Goal: Information Seeking & Learning: Learn about a topic

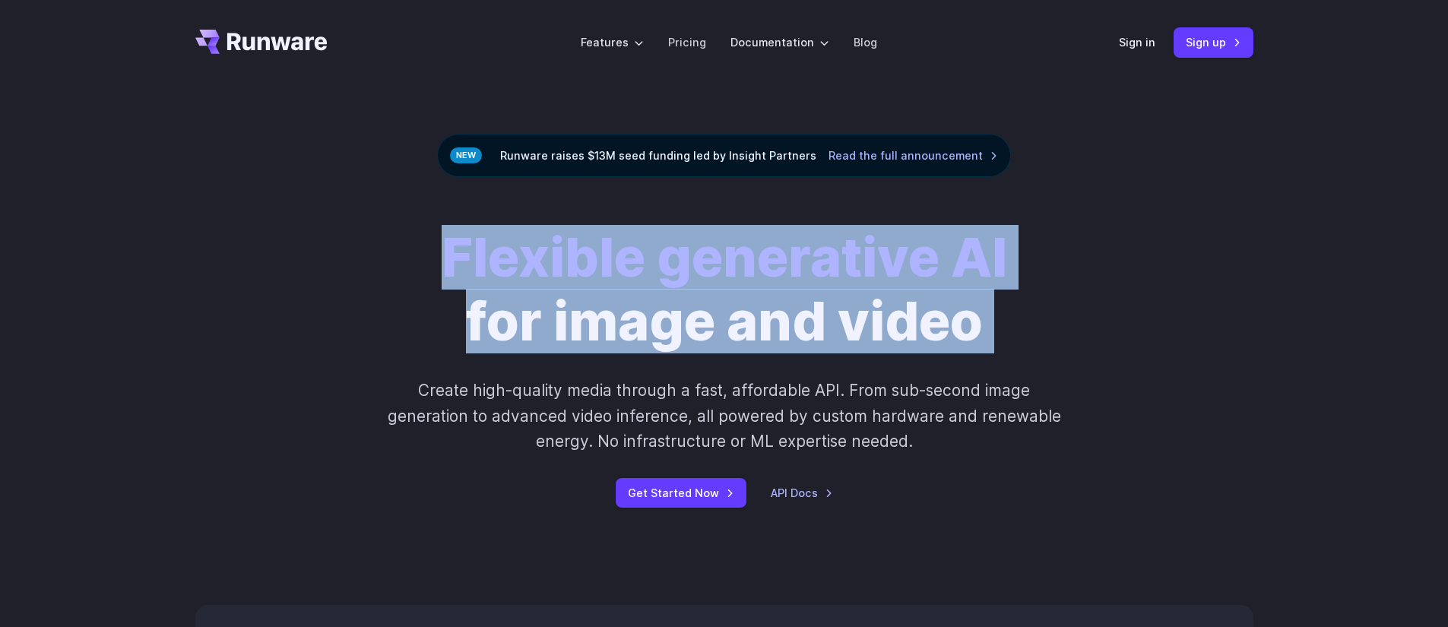
click at [789, 311] on h1 "Flexible generative AI for image and video" at bounding box center [725, 290] width 566 height 128
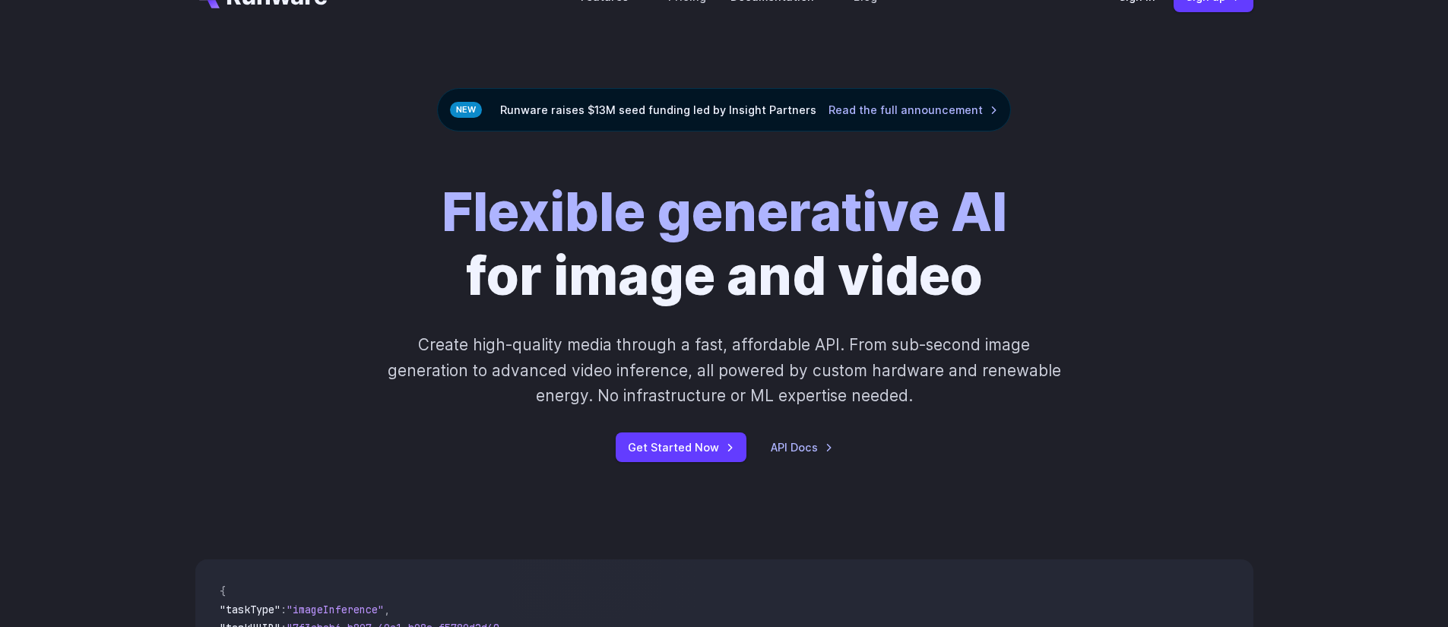
scroll to position [25, 0]
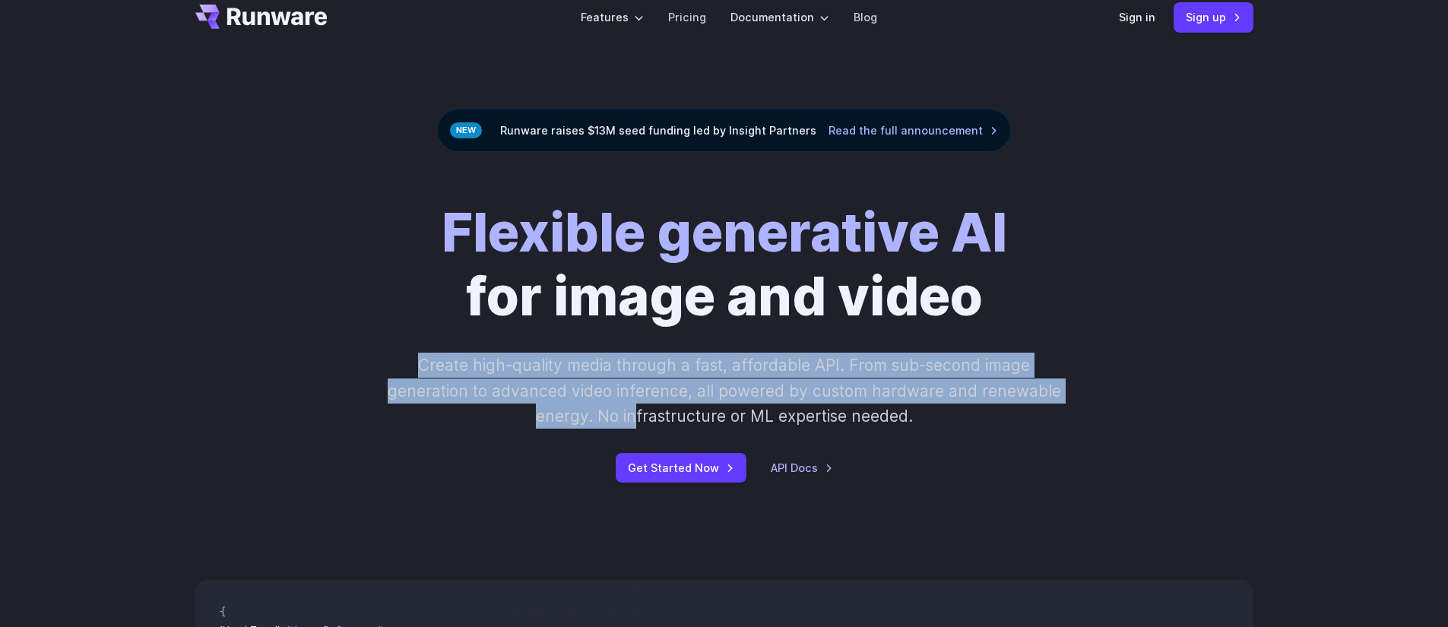
drag, startPoint x: 536, startPoint y: 399, endPoint x: 639, endPoint y: 425, distance: 105.8
click at [639, 427] on div "Flexible generative AI for image and video Create high-quality media through a …" at bounding box center [724, 342] width 847 height 282
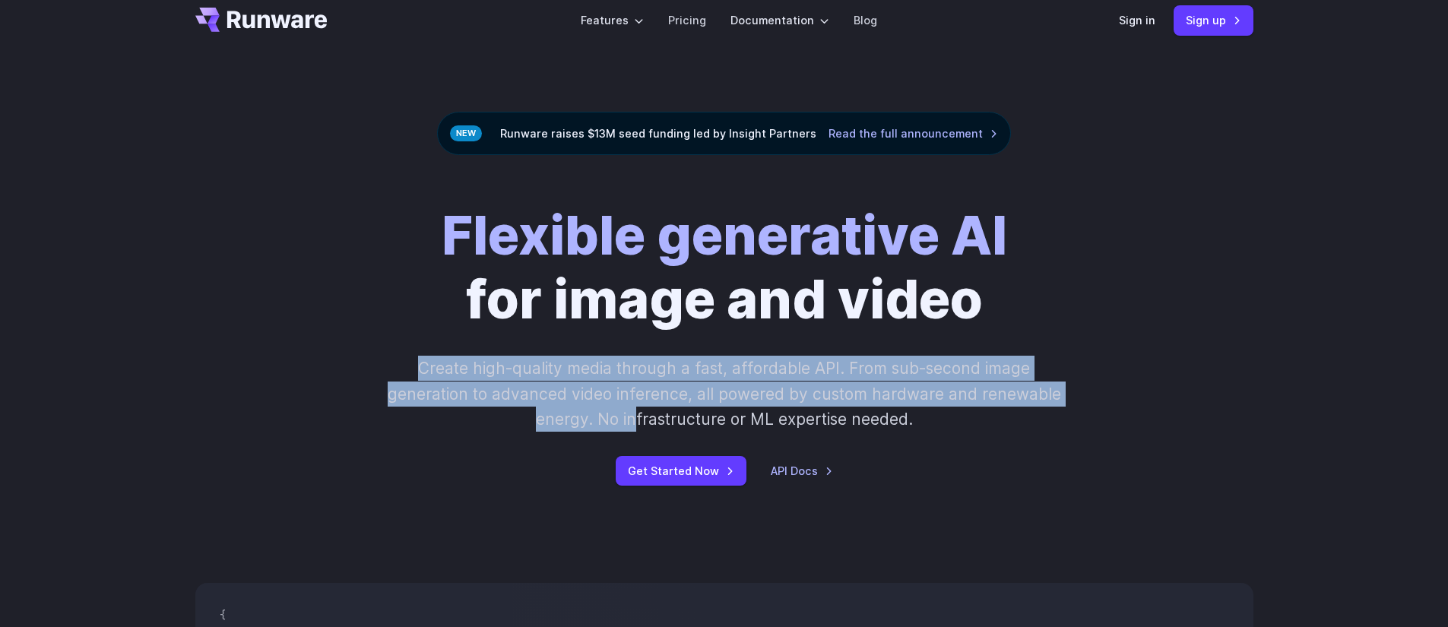
scroll to position [0, 0]
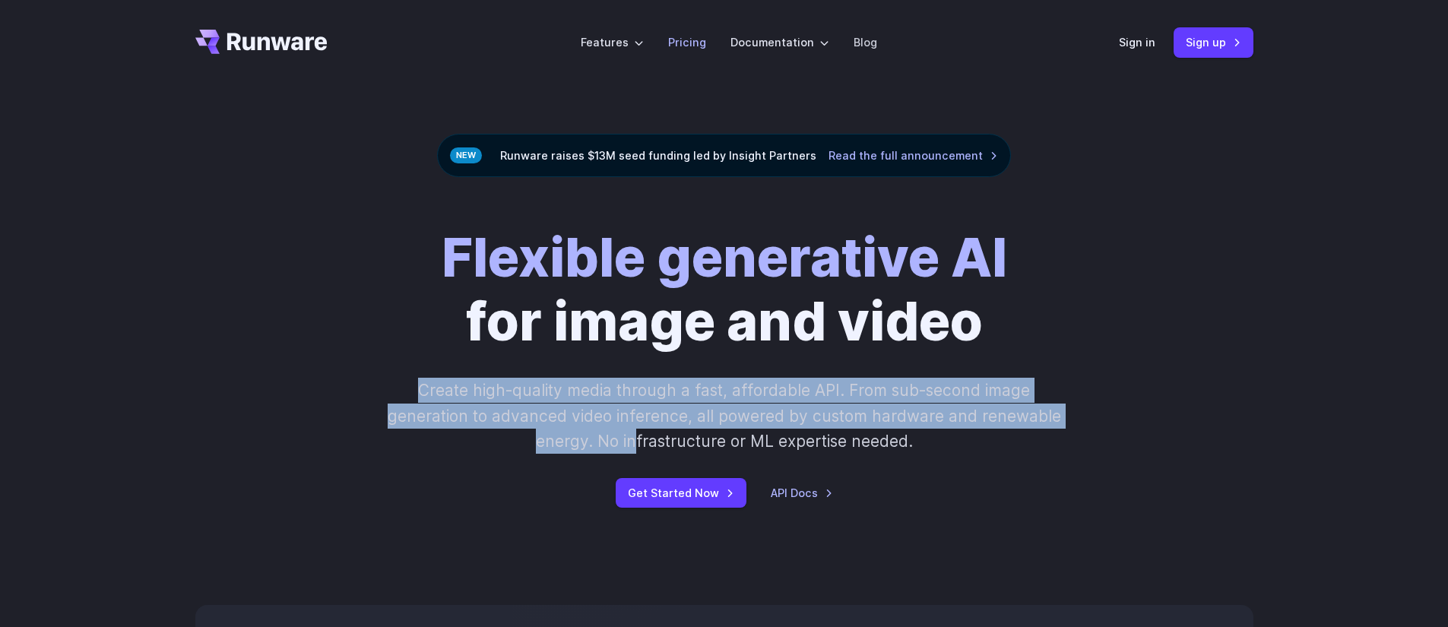
click at [694, 36] on link "Pricing" at bounding box center [687, 41] width 38 height 17
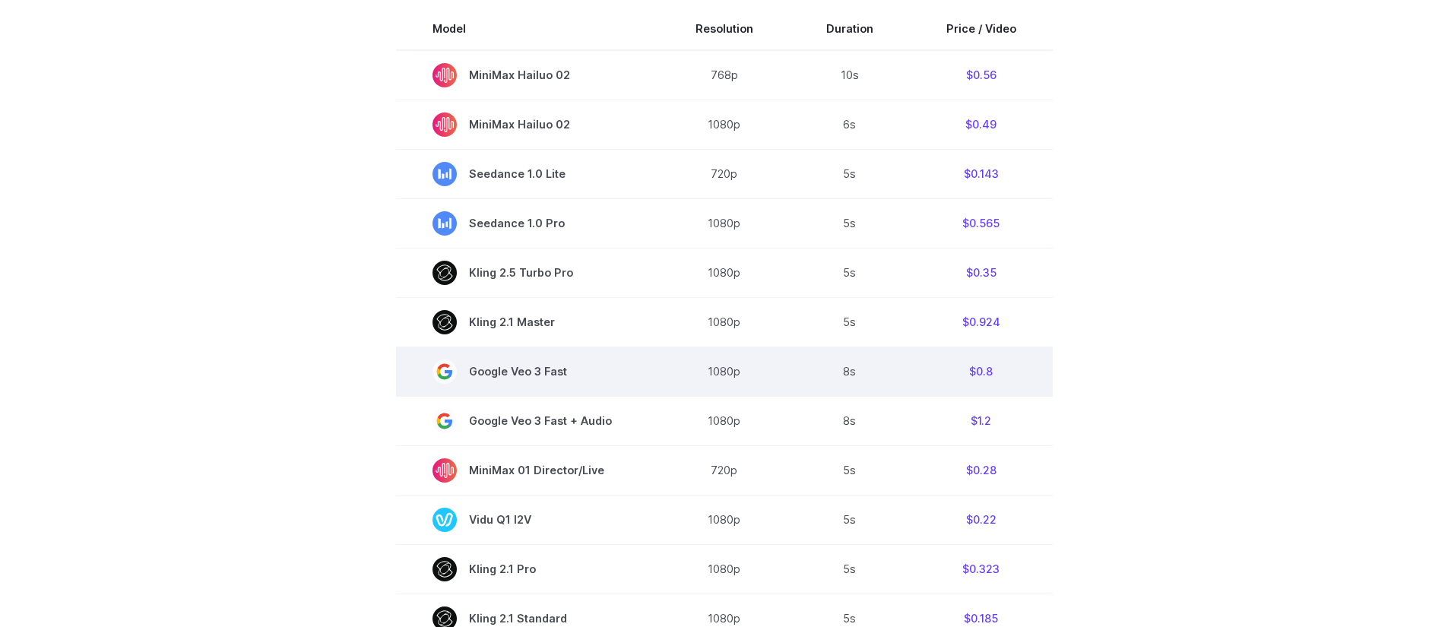
scroll to position [508, 0]
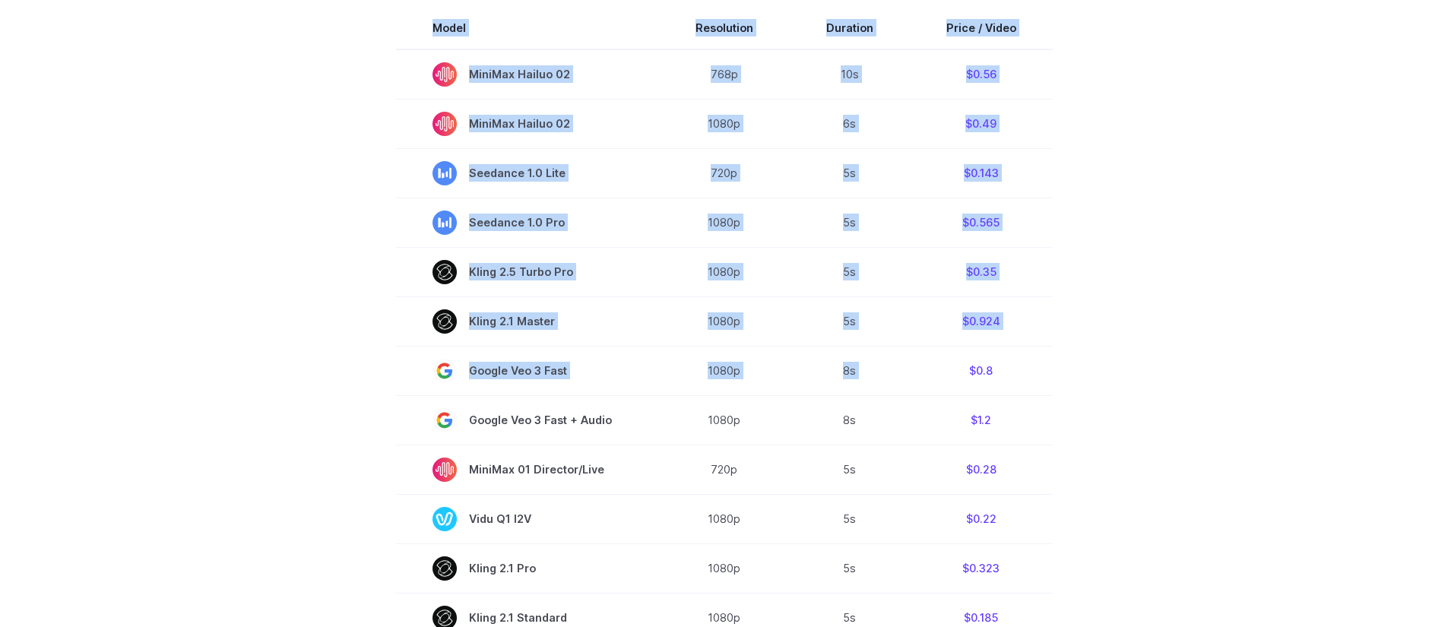
click at [1083, 361] on section "Model Resolution Duration Price / Video MiniMax Hailuo 02 768p 10s $0.56 MiniMa…" at bounding box center [724, 547] width 1058 height 1080
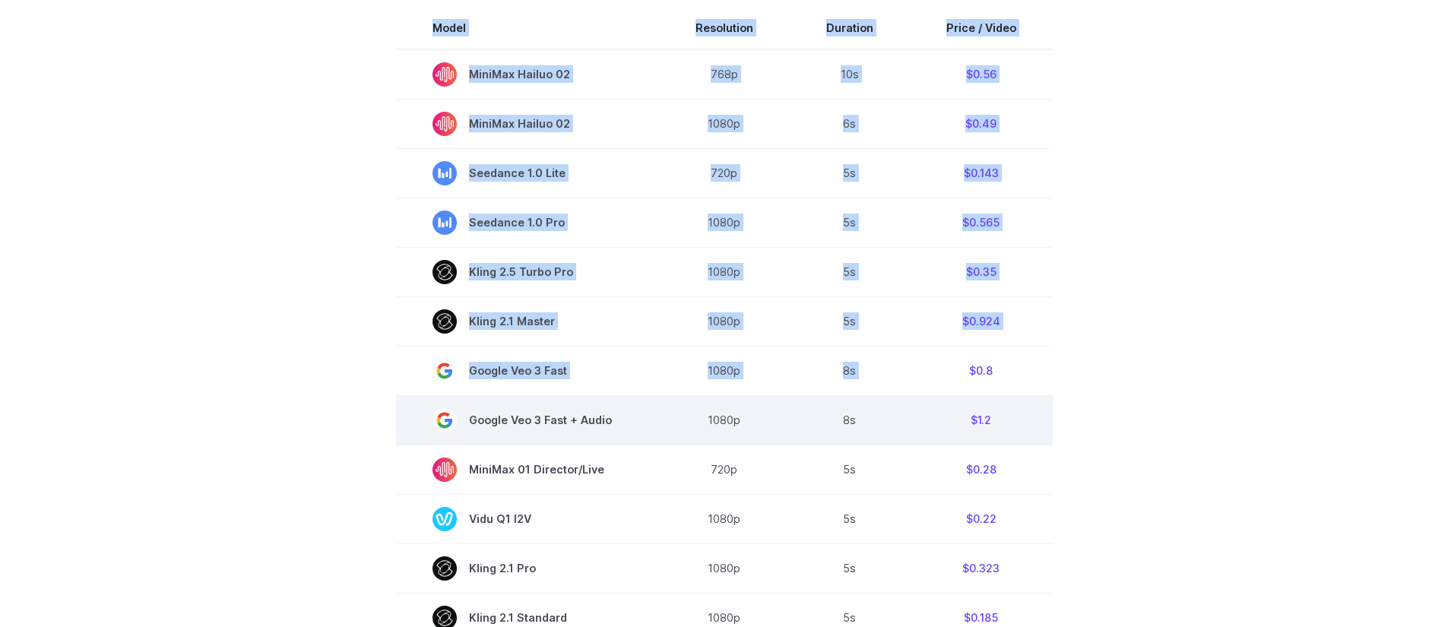
click at [828, 442] on td "8s" at bounding box center [850, 419] width 120 height 49
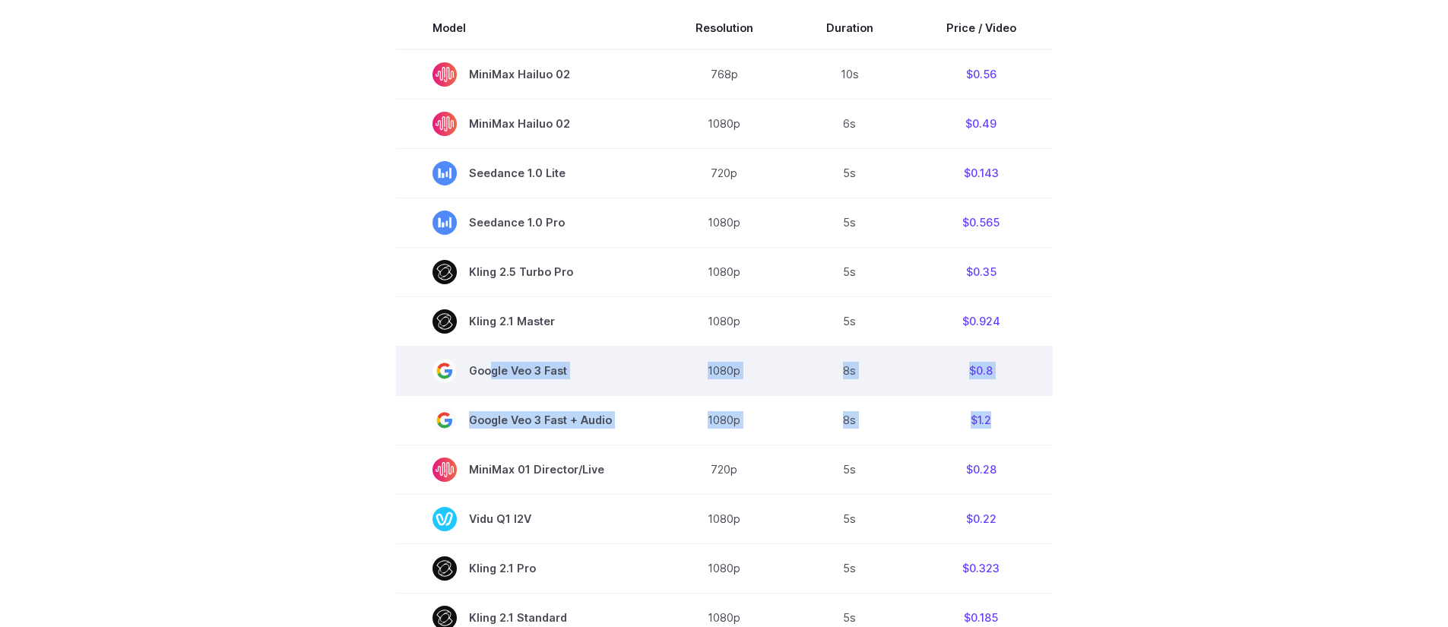
drag, startPoint x: 1007, startPoint y: 426, endPoint x: 488, endPoint y: 368, distance: 522.5
click at [488, 368] on tbody "Model Resolution Duration Price / Video MiniMax Hailuo 02 768p 10s $0.56 MiniMa…" at bounding box center [724, 547] width 657 height 1080
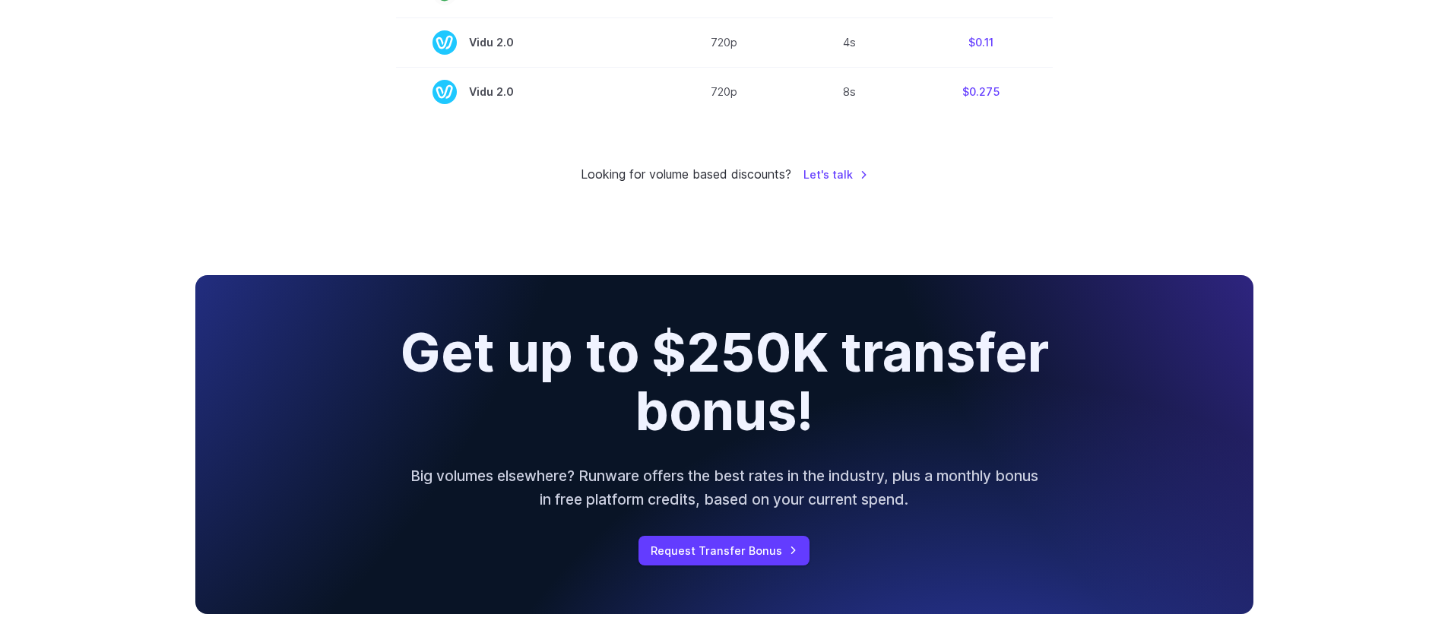
scroll to position [1467, 0]
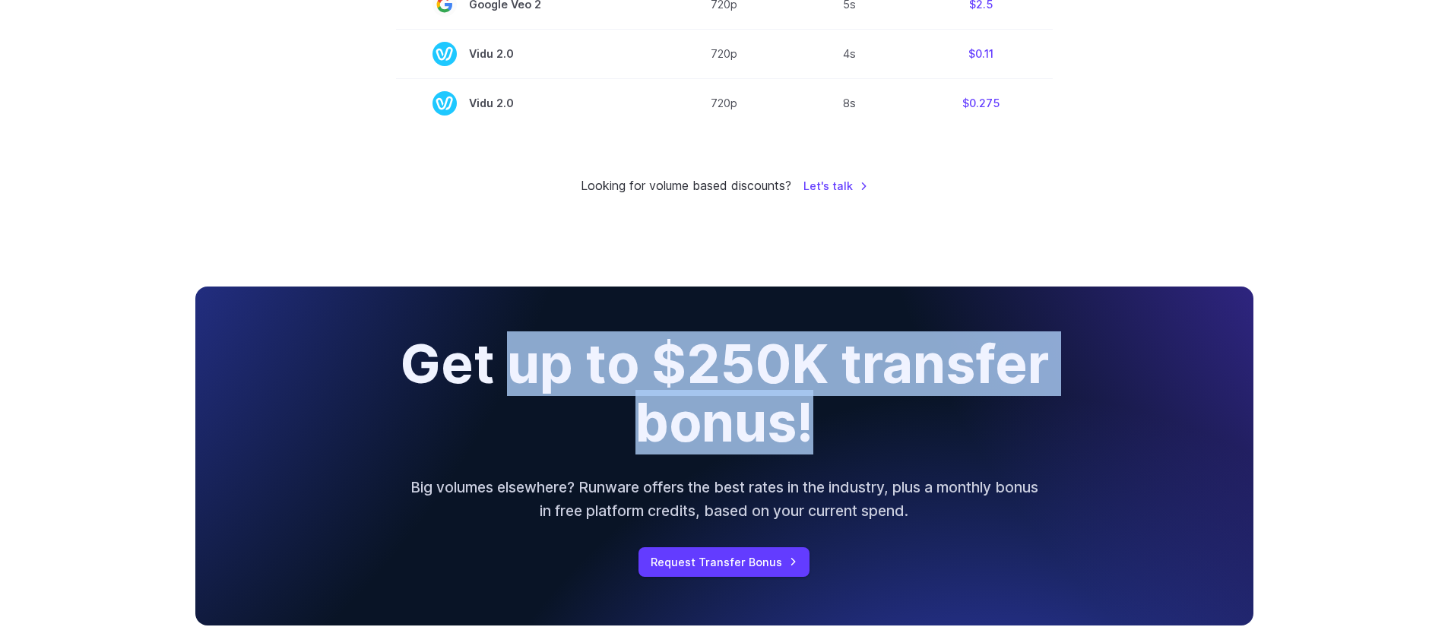
drag, startPoint x: 861, startPoint y: 446, endPoint x: 485, endPoint y: 370, distance: 383.9
click at [485, 370] on h2 "Get up to $250K transfer bonus!" at bounding box center [724, 393] width 769 height 116
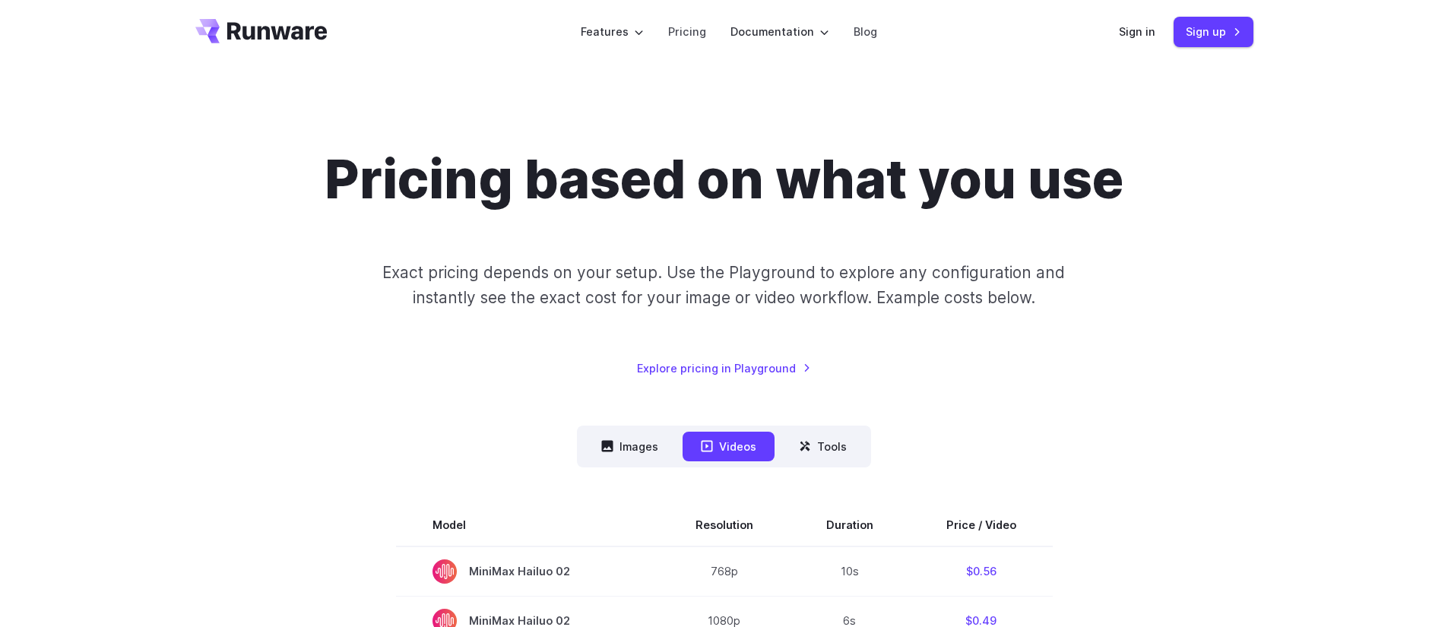
scroll to position [0, 0]
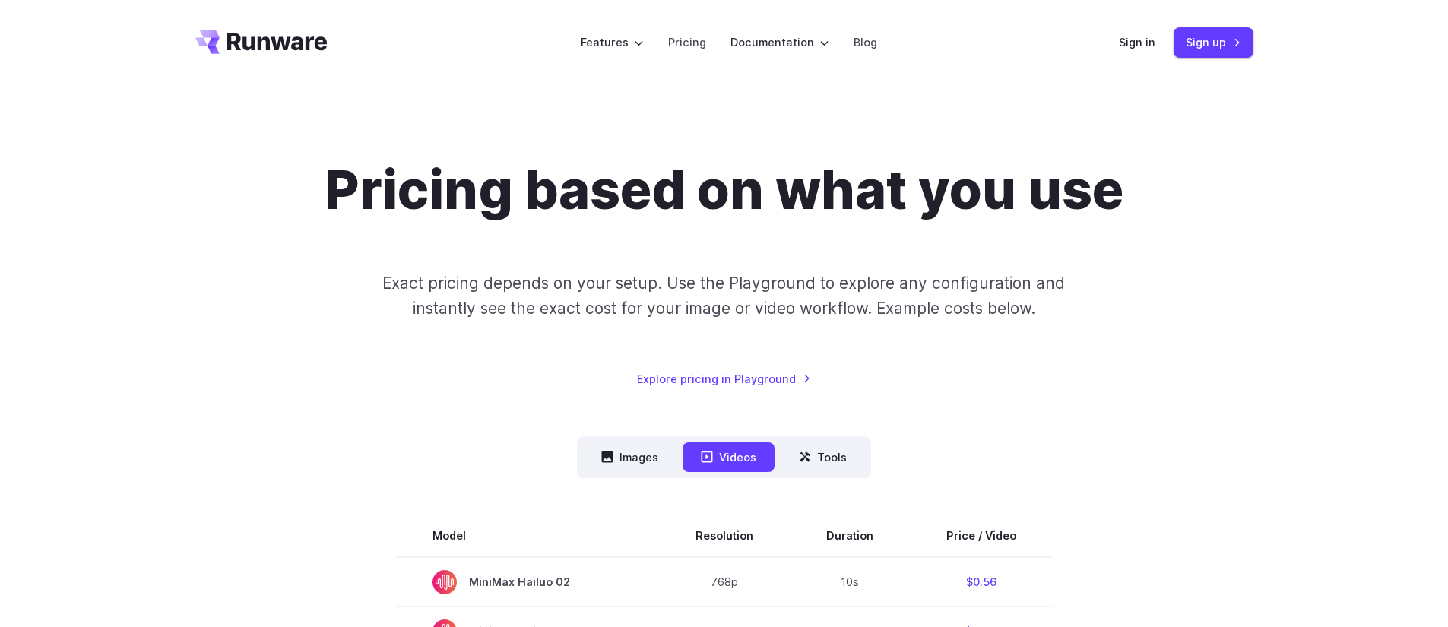
click at [227, 40] on icon "Go to /" at bounding box center [277, 41] width 100 height 17
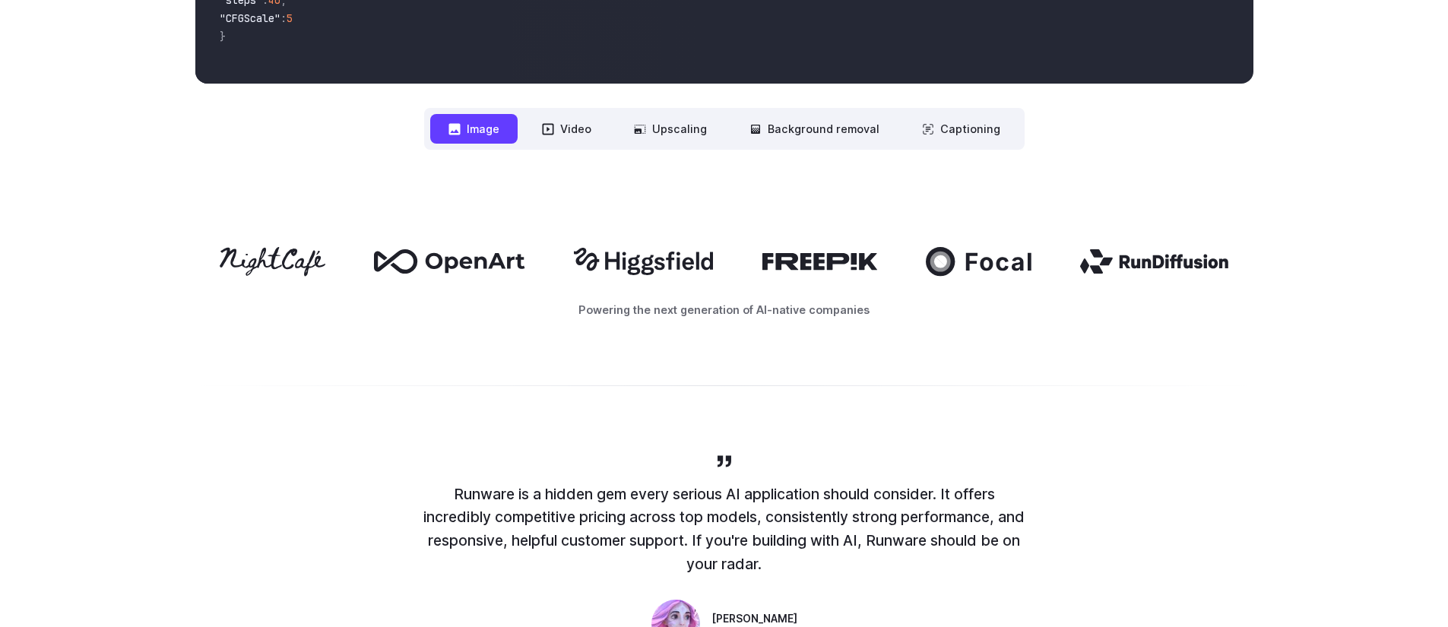
scroll to position [700, 0]
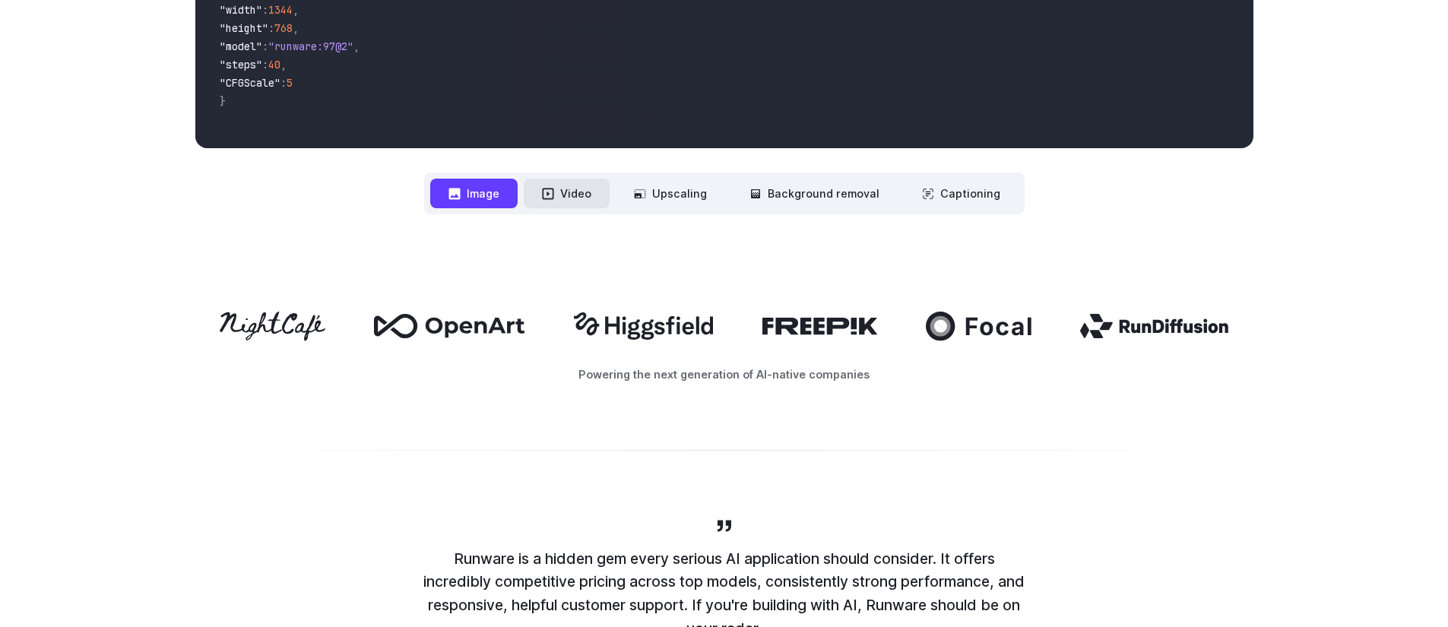
click at [572, 186] on button "Video" at bounding box center [567, 194] width 86 height 30
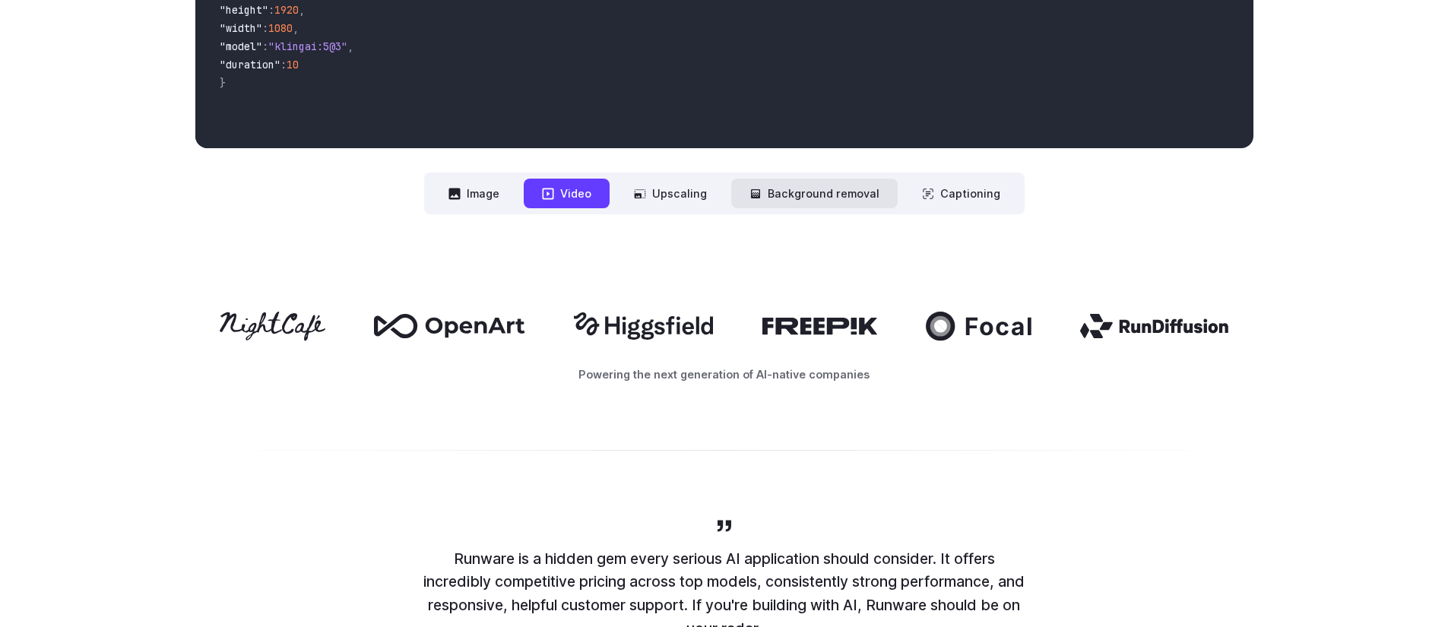
drag, startPoint x: 671, startPoint y: 186, endPoint x: 769, endPoint y: 205, distance: 99.9
click at [674, 187] on button "Upscaling" at bounding box center [670, 194] width 109 height 30
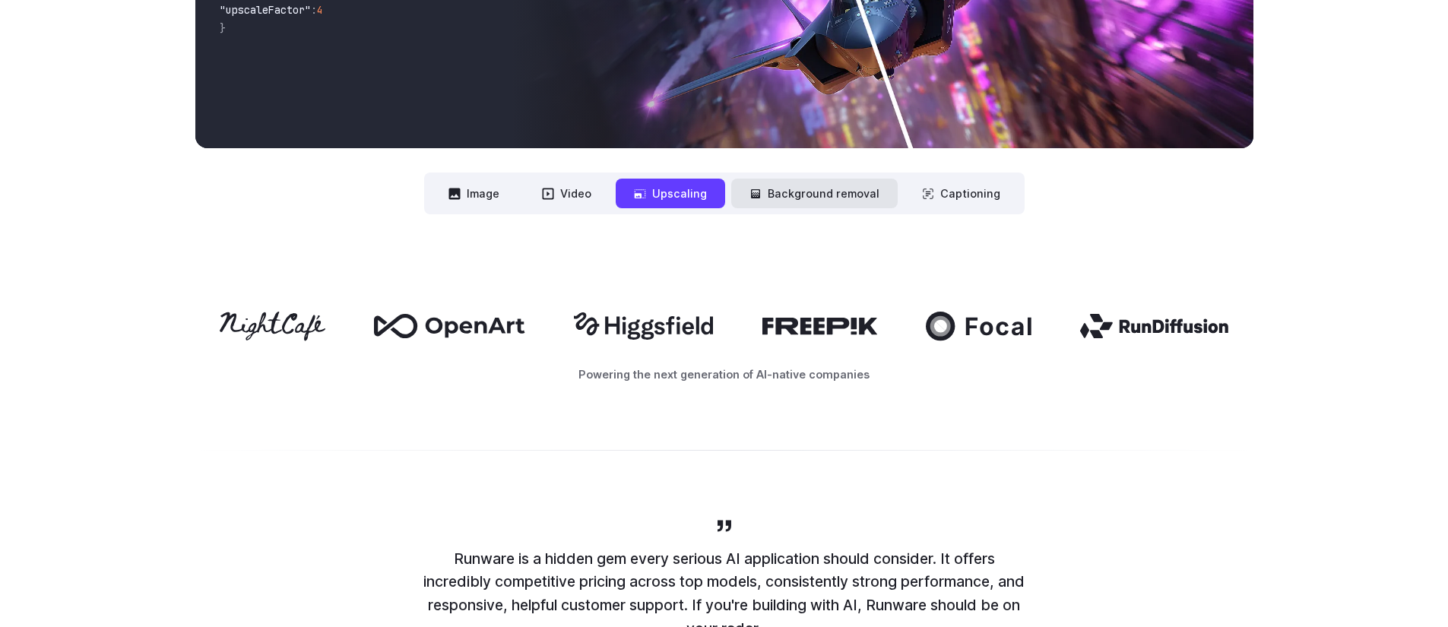
click at [781, 198] on button "Background removal" at bounding box center [814, 194] width 166 height 30
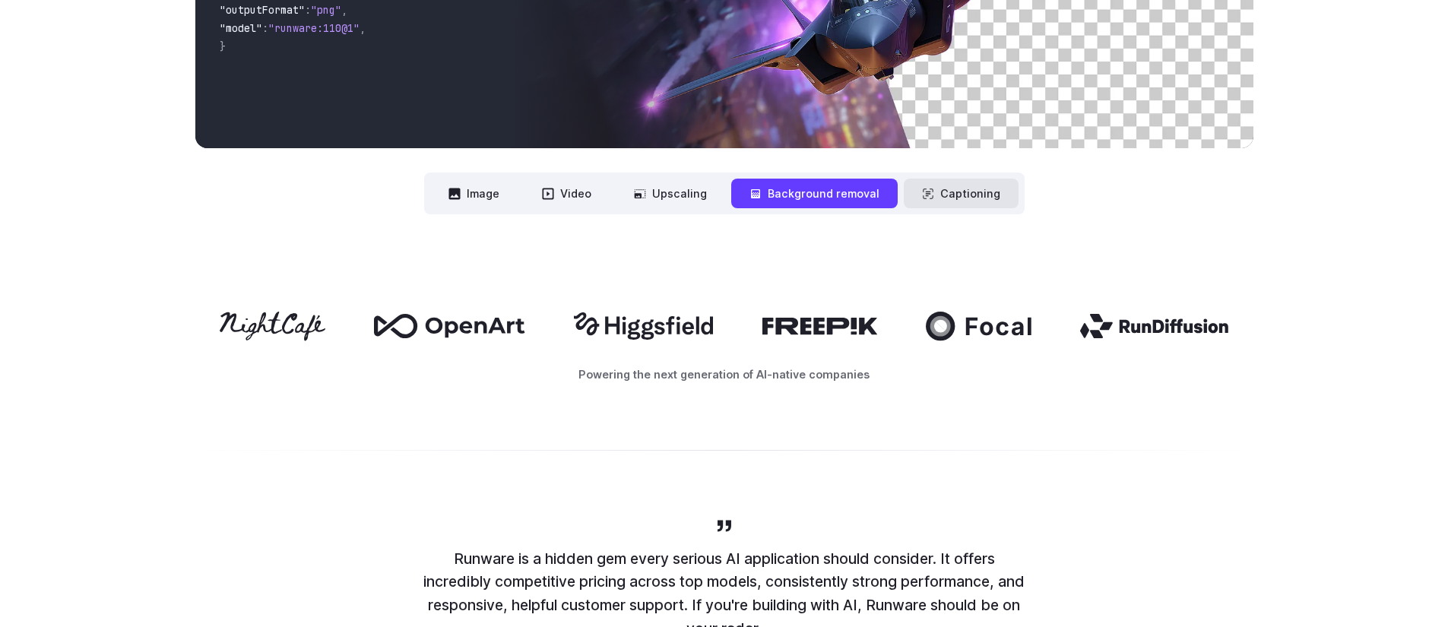
click at [971, 193] on button "Captioning" at bounding box center [961, 194] width 115 height 30
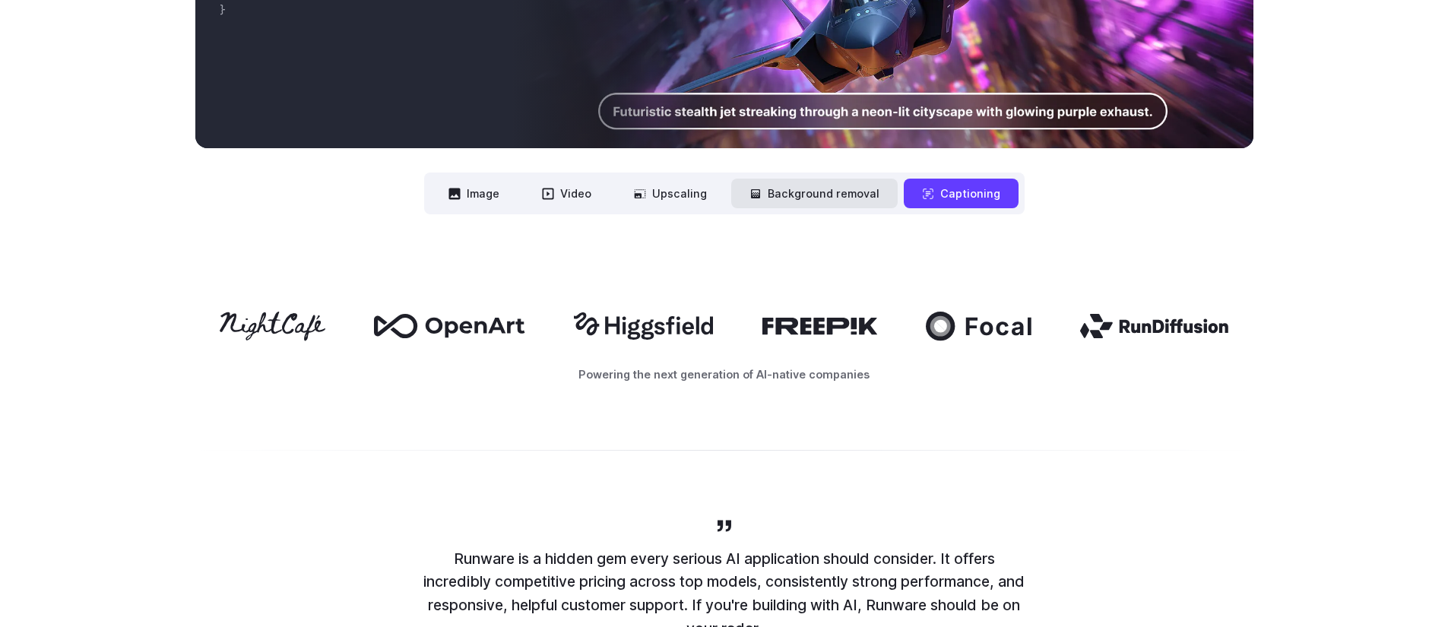
click at [766, 198] on button "Background removal" at bounding box center [814, 194] width 166 height 30
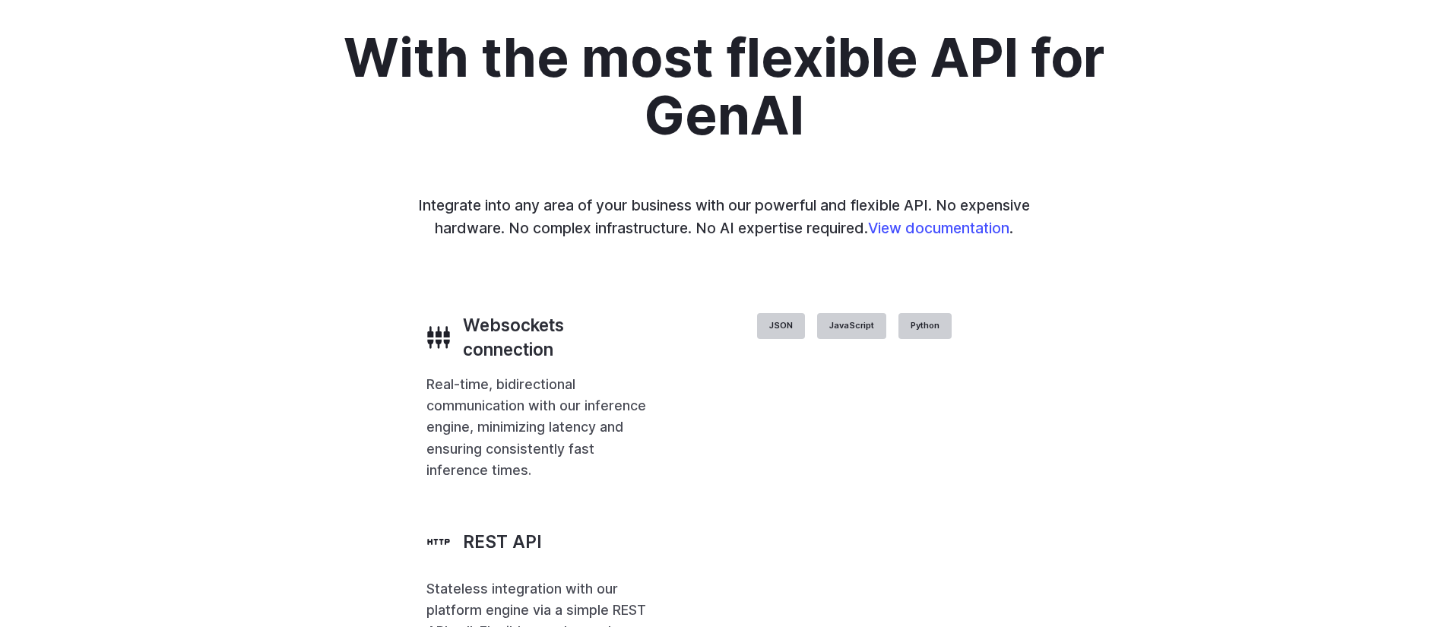
scroll to position [3129, 0]
